Goal: Browse casually

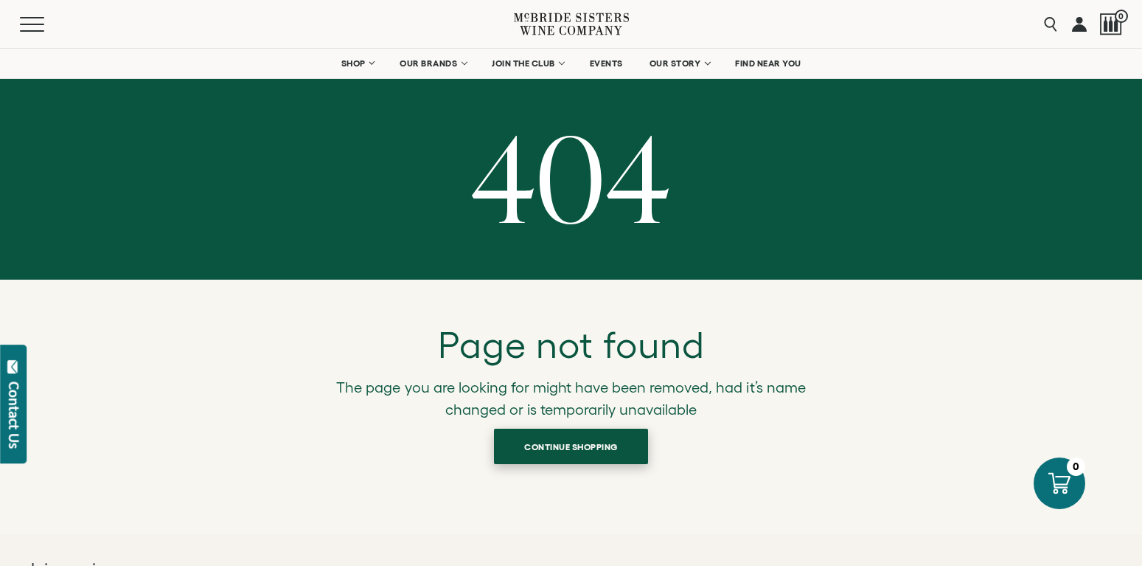
click at [546, 458] on span "Continue shopping" at bounding box center [571, 446] width 145 height 29
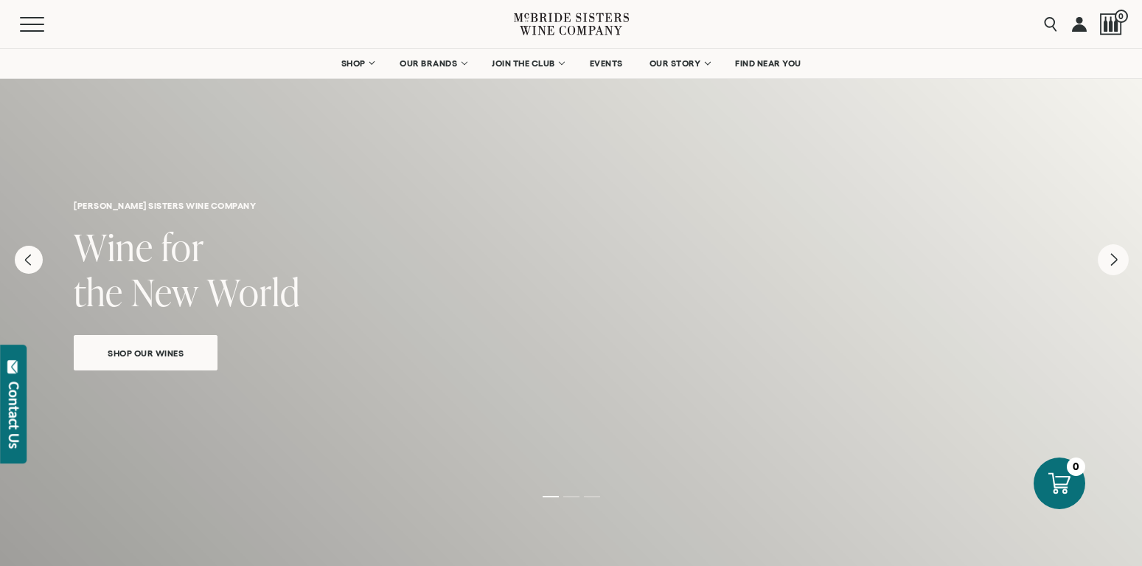
click at [1109, 274] on icon "Next" at bounding box center [1113, 259] width 31 height 31
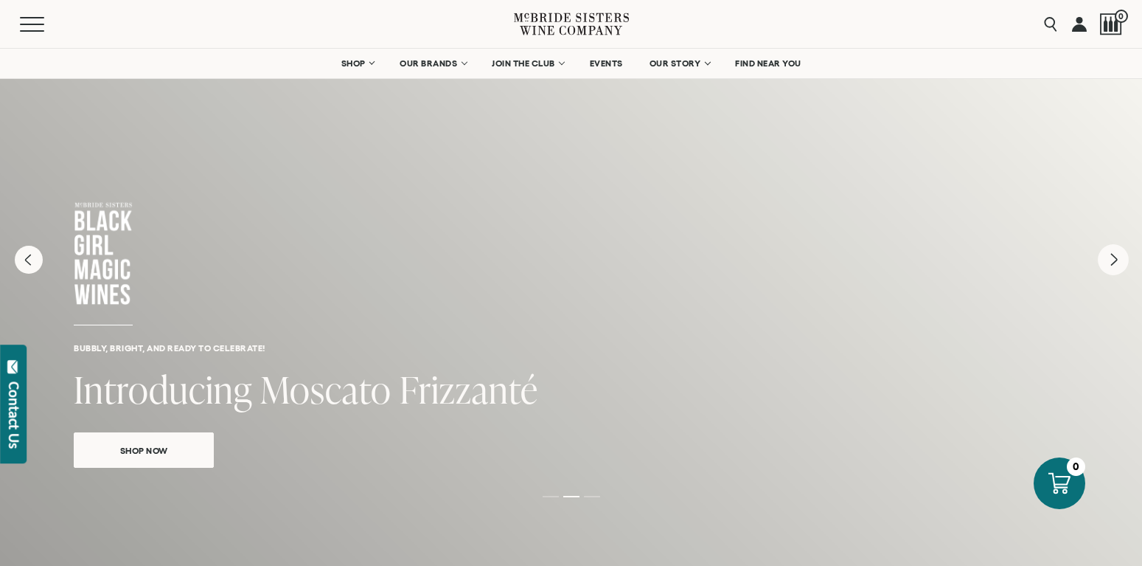
click at [1114, 275] on button "Next" at bounding box center [1113, 259] width 31 height 31
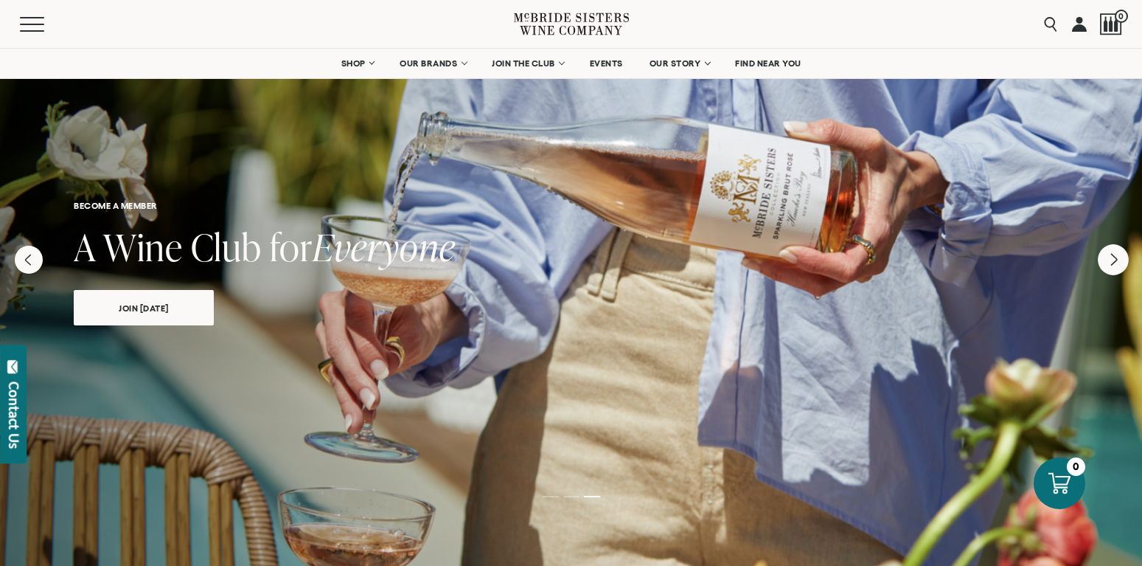
click at [1114, 275] on button "Next" at bounding box center [1113, 259] width 31 height 31
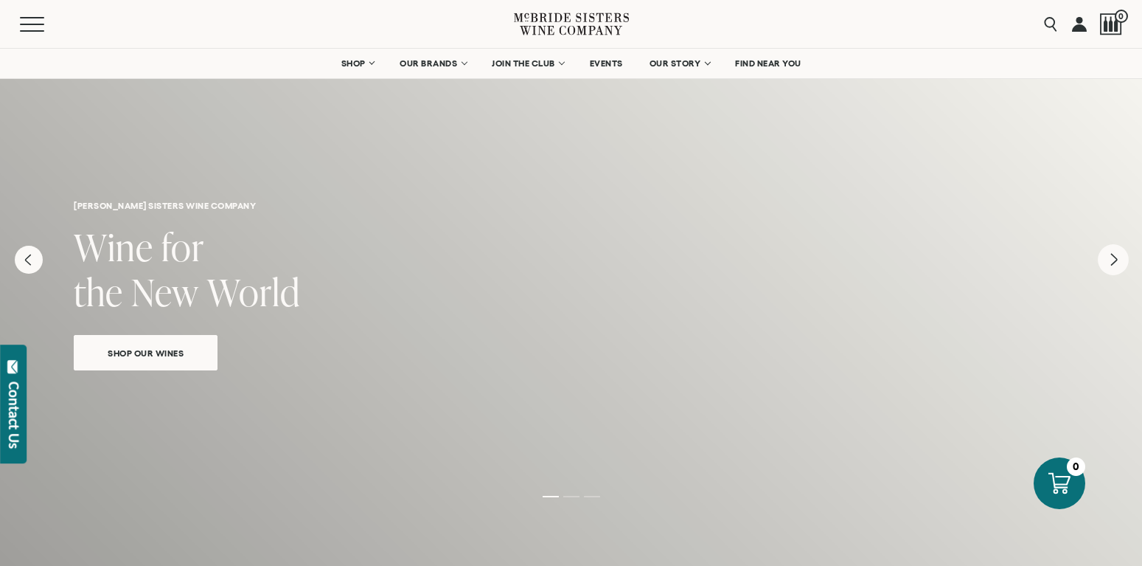
click at [1114, 275] on button "Next" at bounding box center [1113, 259] width 31 height 31
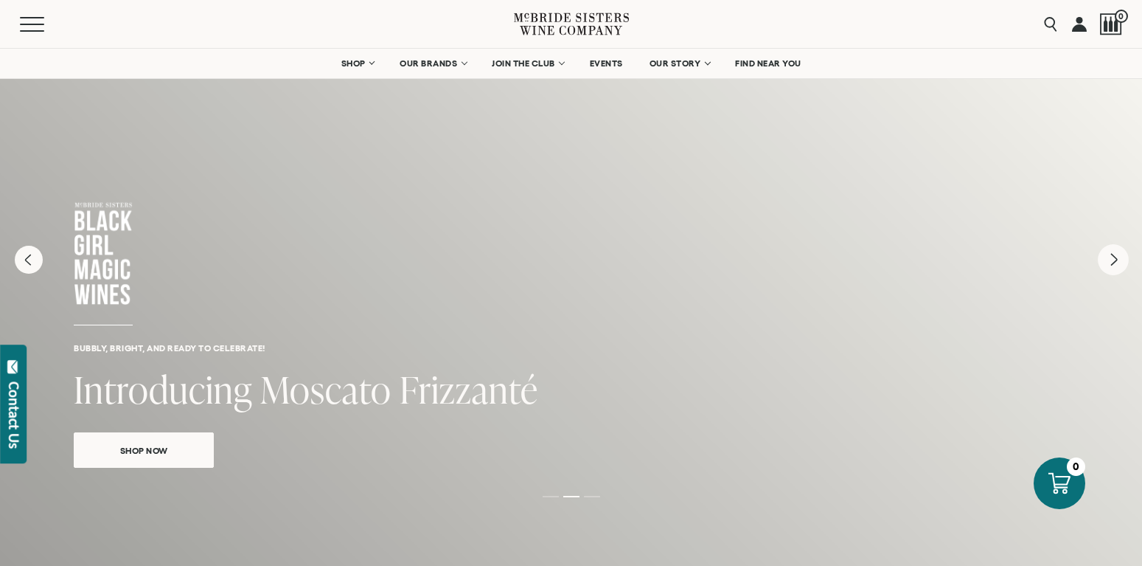
click at [1114, 275] on button "Next" at bounding box center [1113, 259] width 31 height 31
